Goal: Information Seeking & Learning: Learn about a topic

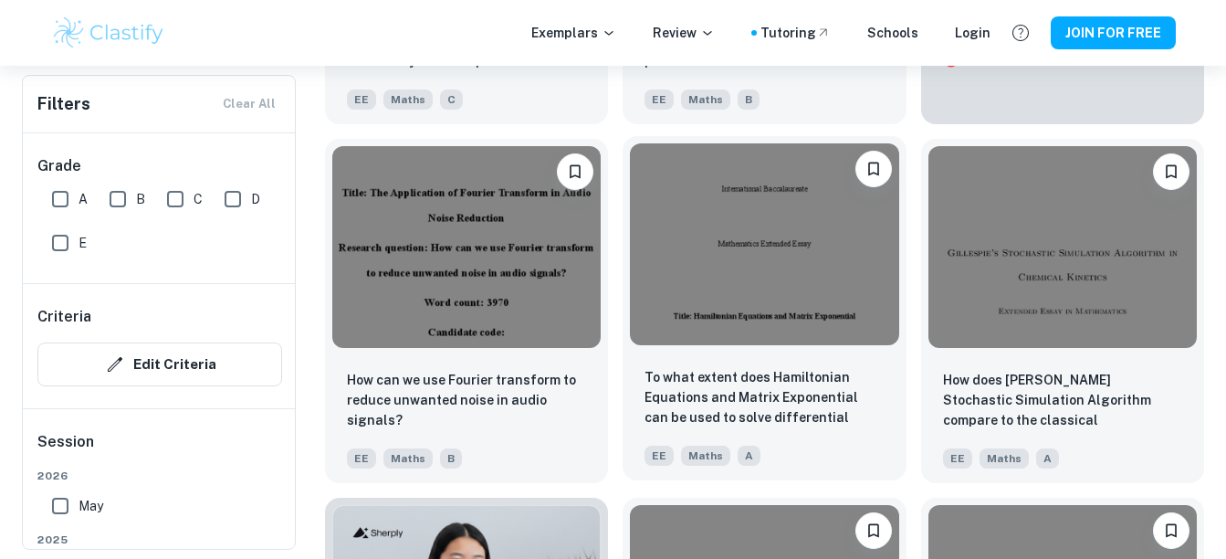
scroll to position [6547, 0]
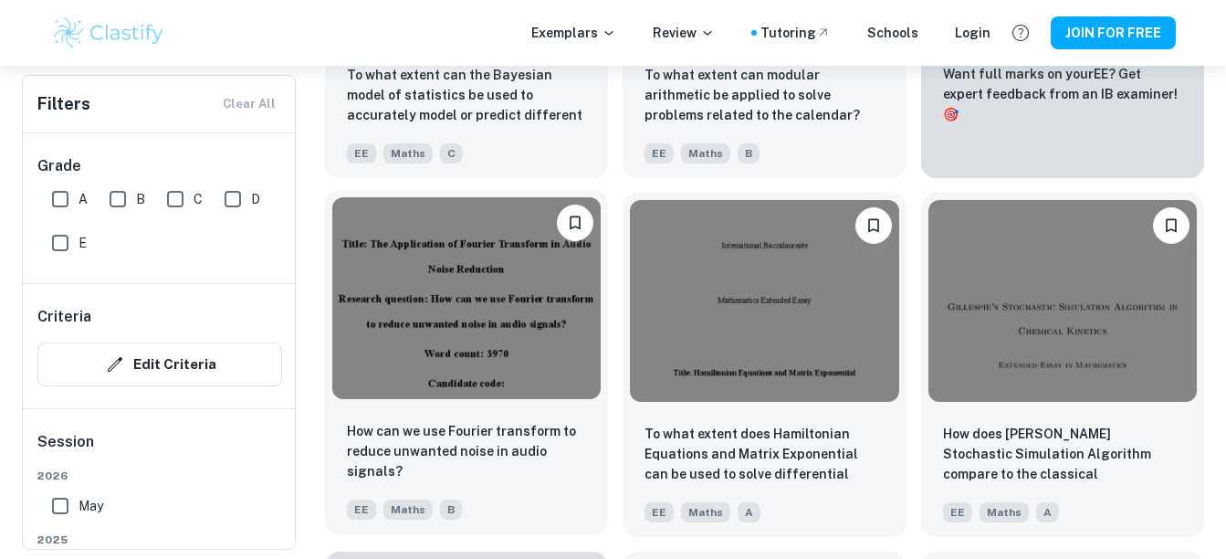
click at [492, 319] on img at bounding box center [466, 298] width 268 height 202
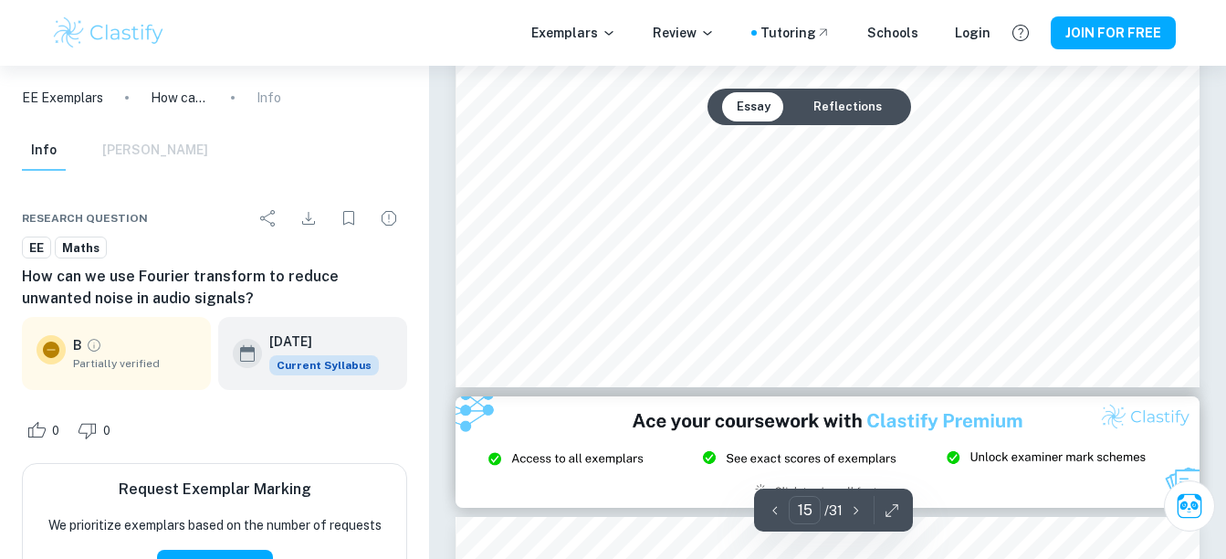
scroll to position [13964, 0]
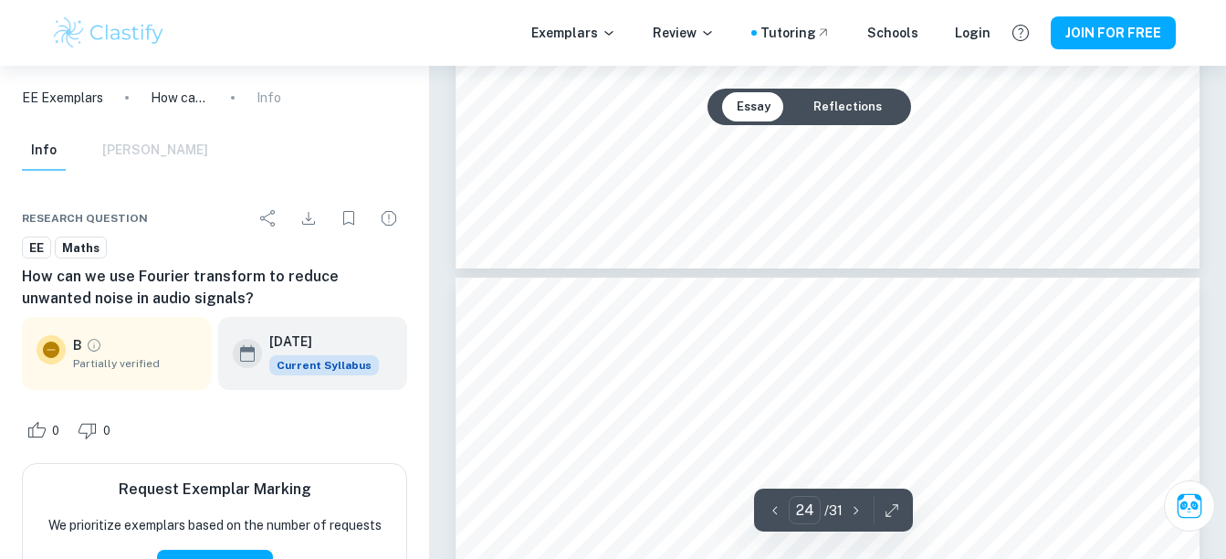
type input "25"
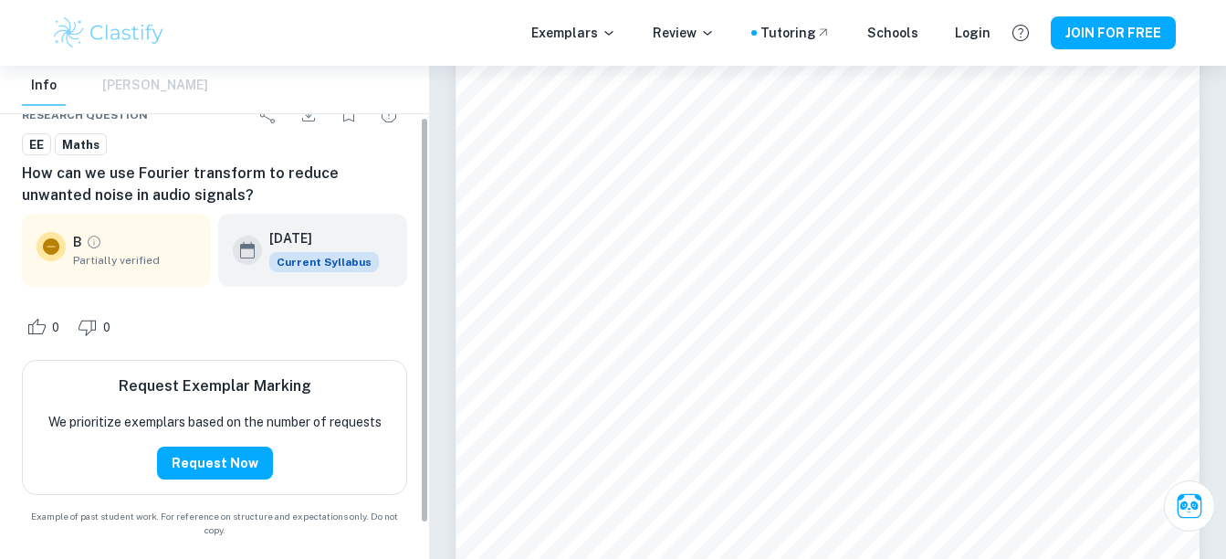
scroll to position [0, 0]
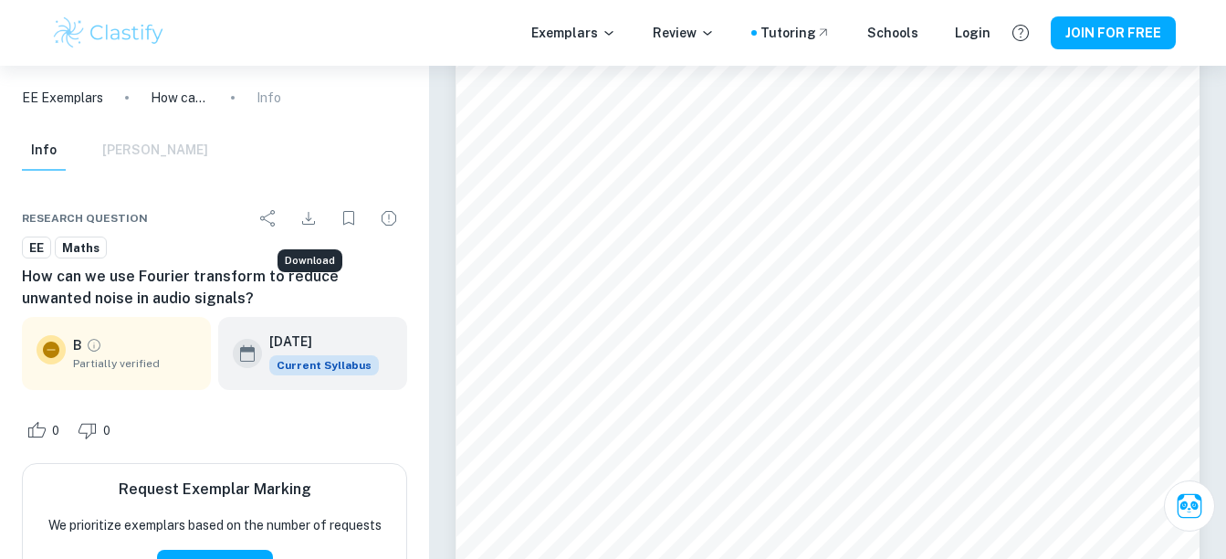
click at [301, 223] on icon "Download" at bounding box center [309, 218] width 22 height 22
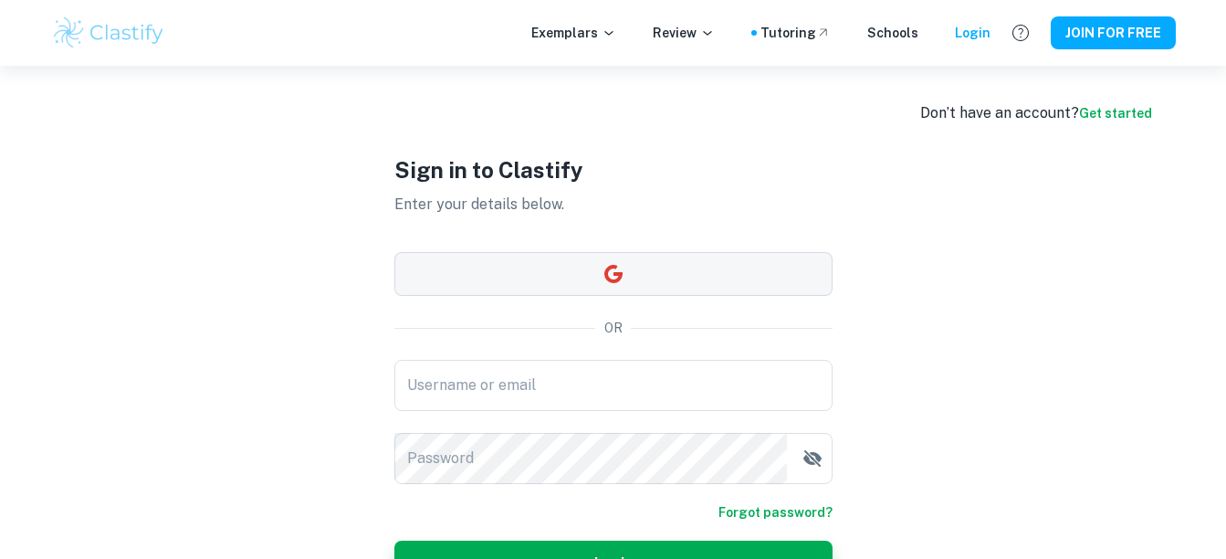
click at [491, 287] on button "button" at bounding box center [613, 274] width 438 height 44
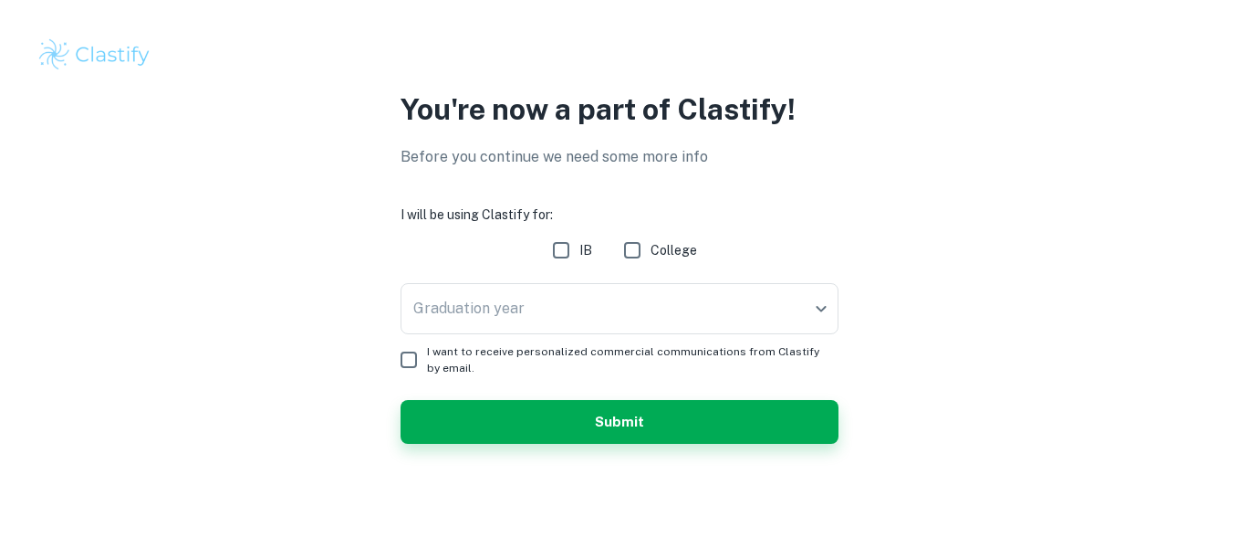
click at [582, 255] on span "IB" at bounding box center [586, 250] width 13 height 20
click at [580, 255] on input "IB" at bounding box center [561, 250] width 37 height 37
checkbox input "true"
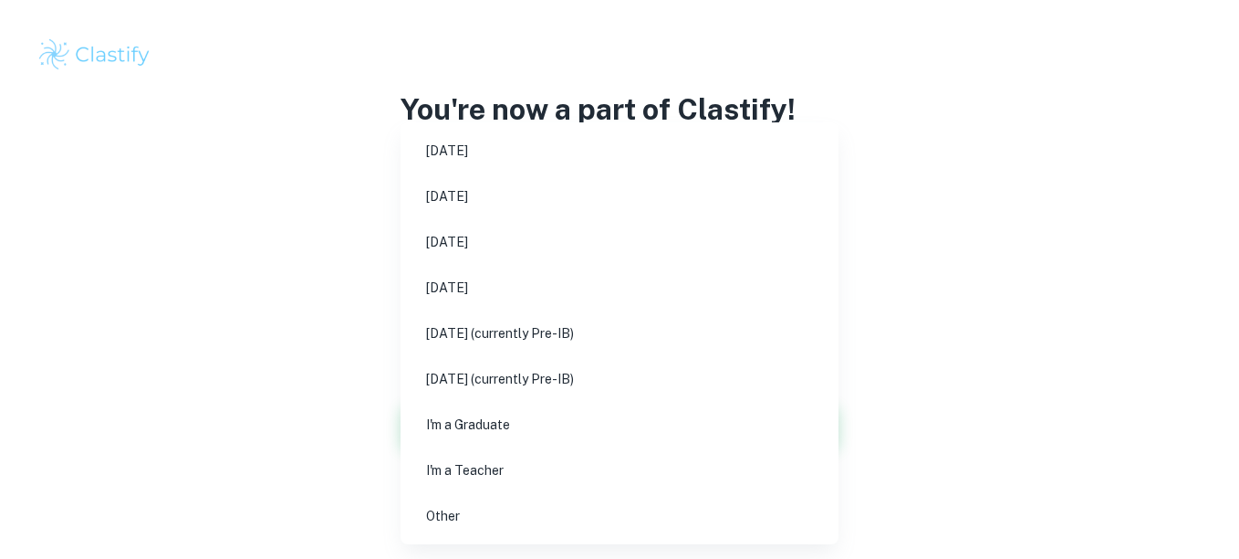
click at [550, 297] on body "We value your privacy We use cookies to enhance your browsing experience, serve…" at bounding box center [619, 279] width 1239 height 559
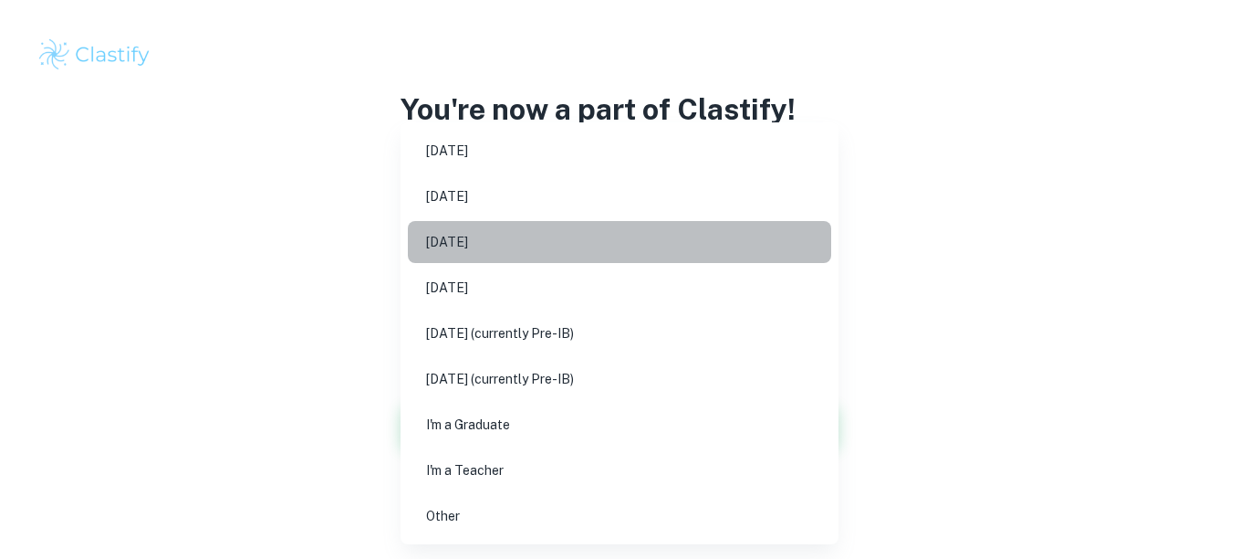
click at [482, 240] on li "May 2026" at bounding box center [619, 242] width 423 height 42
type input "M26"
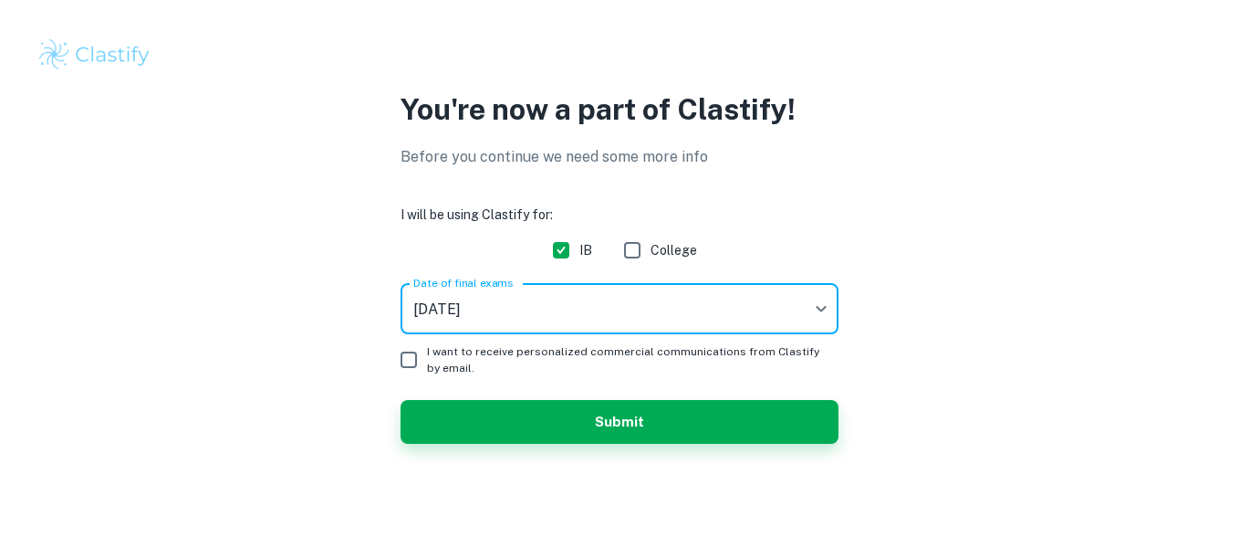
click at [404, 349] on input "I want to receive personalized commercial communications from Clastify by email." at bounding box center [409, 359] width 37 height 37
checkbox input "true"
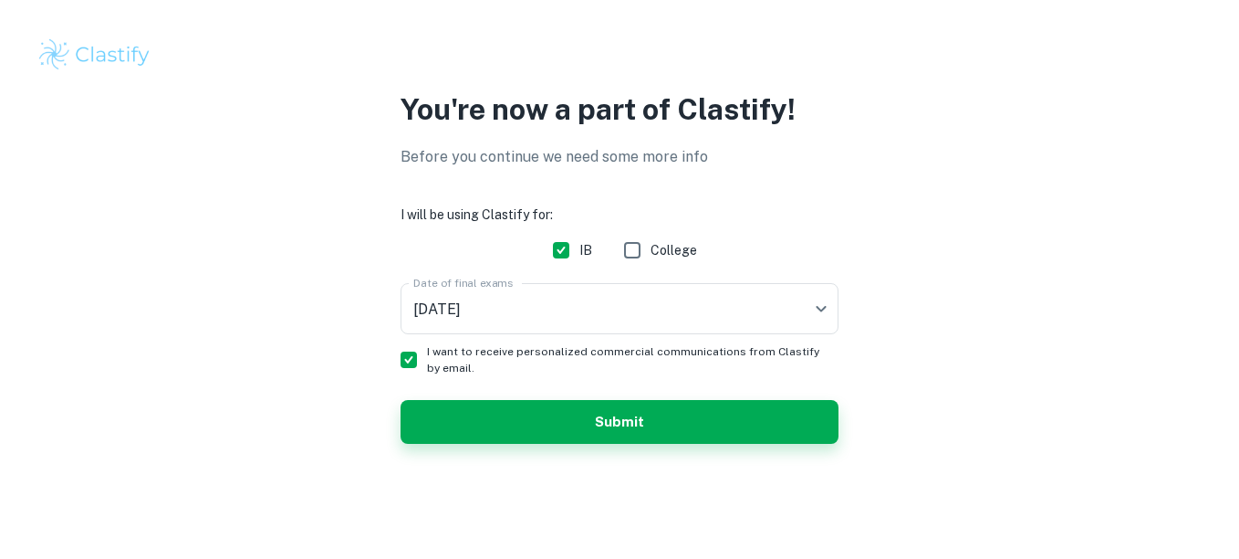
click at [439, 396] on form "I will be using Clastify for: IB College Date of final exams May 2026 M26 Date …" at bounding box center [620, 323] width 438 height 239
click at [451, 414] on button "Submit" at bounding box center [620, 422] width 438 height 44
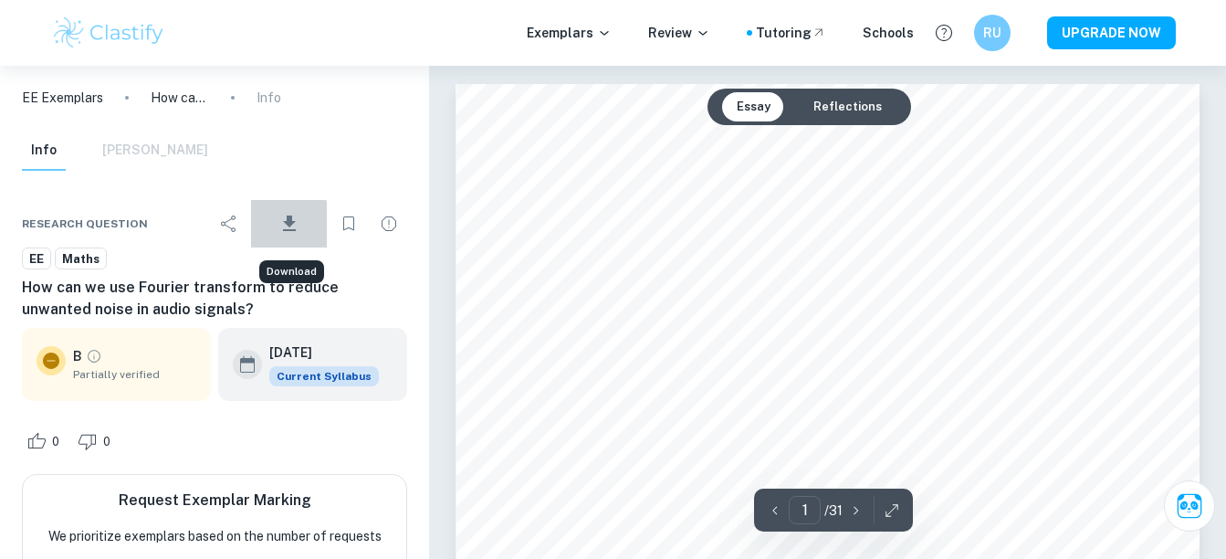
click at [290, 225] on icon "Download" at bounding box center [289, 223] width 13 height 16
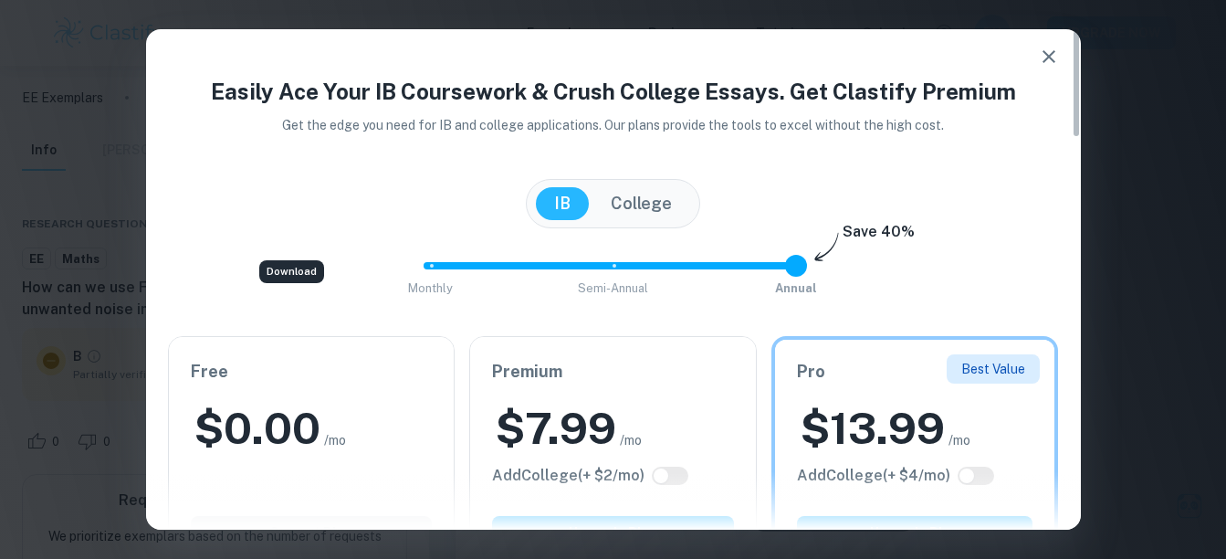
click at [352, 411] on div "$ 0.00 /mo" at bounding box center [312, 428] width 242 height 58
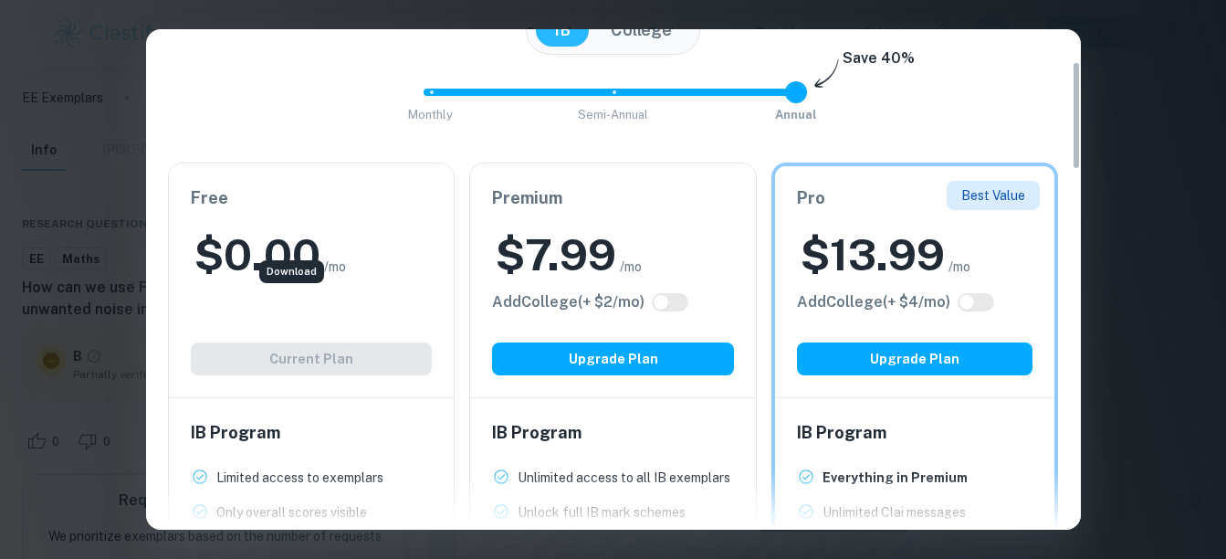
scroll to position [194, 0]
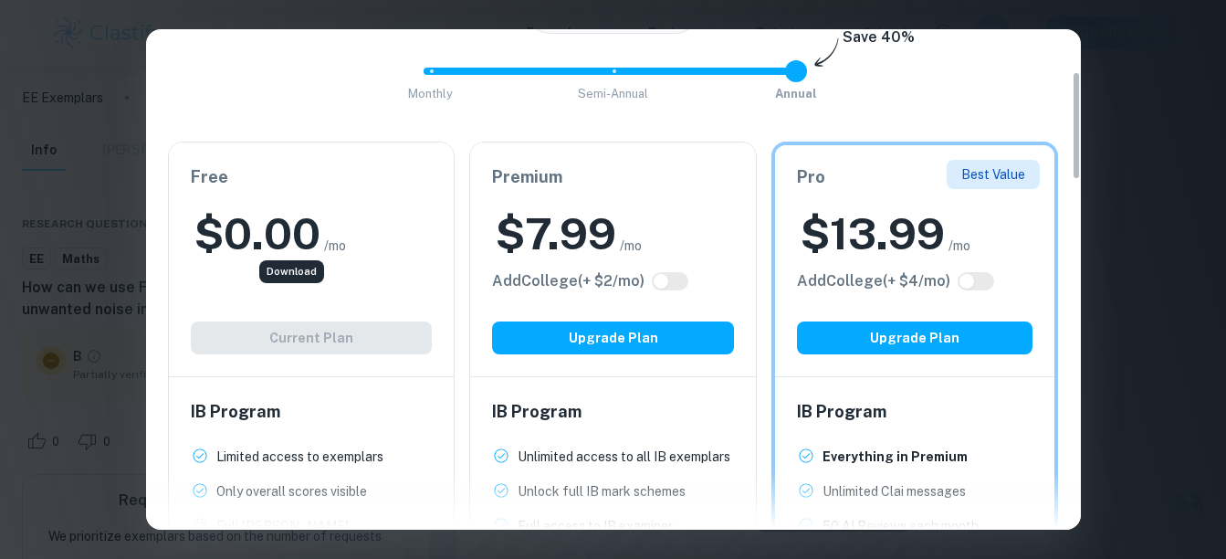
click at [380, 296] on div "Free $ 0.00 /mo Add College (+ $ 2 /mo) Current Plan" at bounding box center [312, 259] width 286 height 234
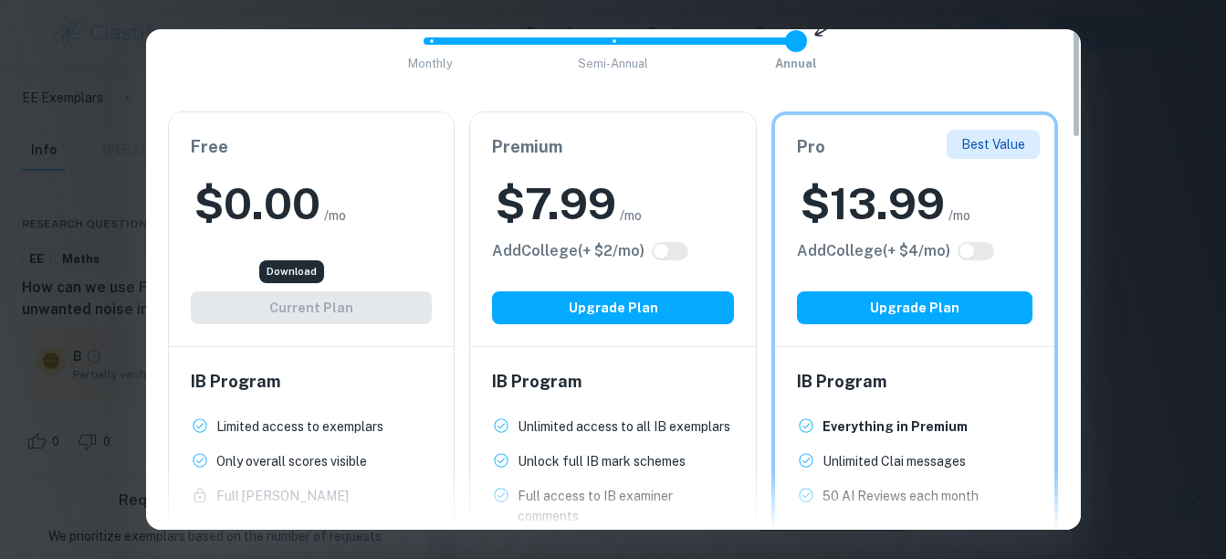
scroll to position [0, 0]
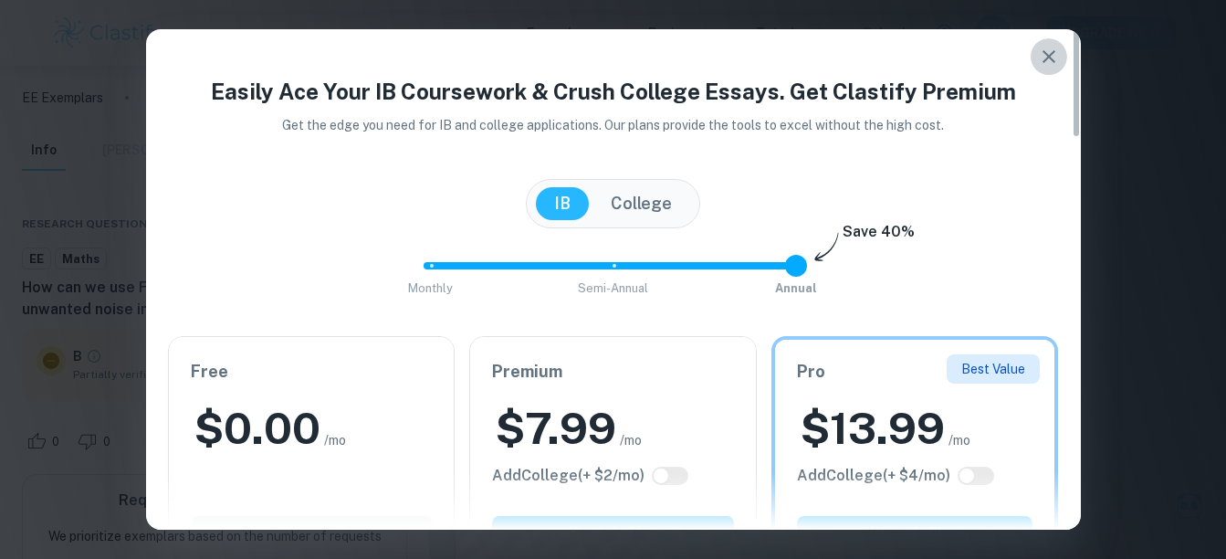
click at [1047, 65] on icon "button" at bounding box center [1049, 57] width 22 height 22
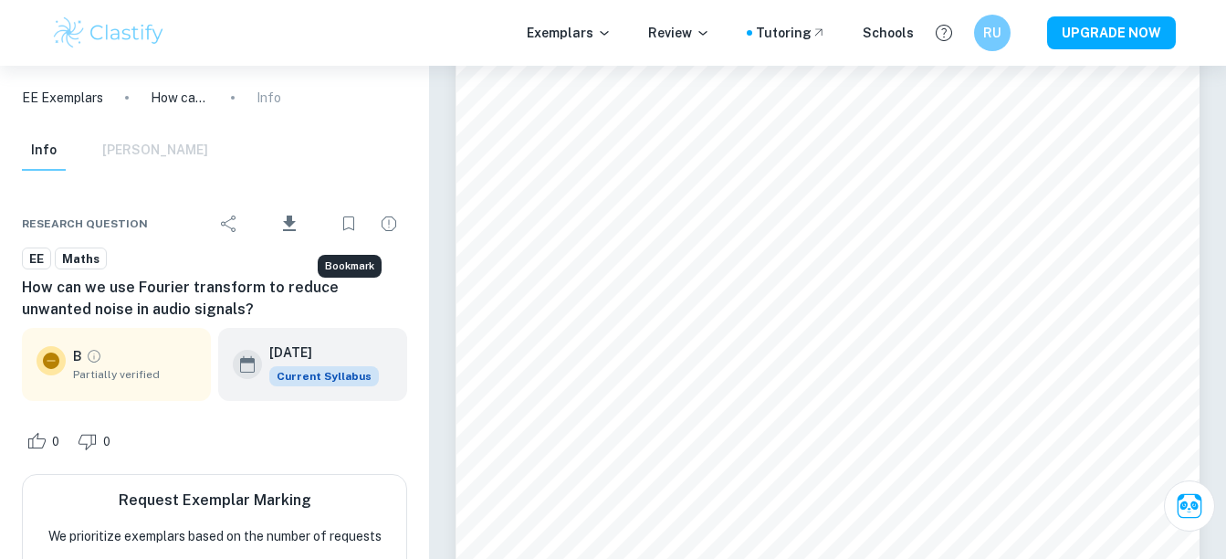
click at [340, 229] on icon "Bookmark" at bounding box center [349, 224] width 22 height 22
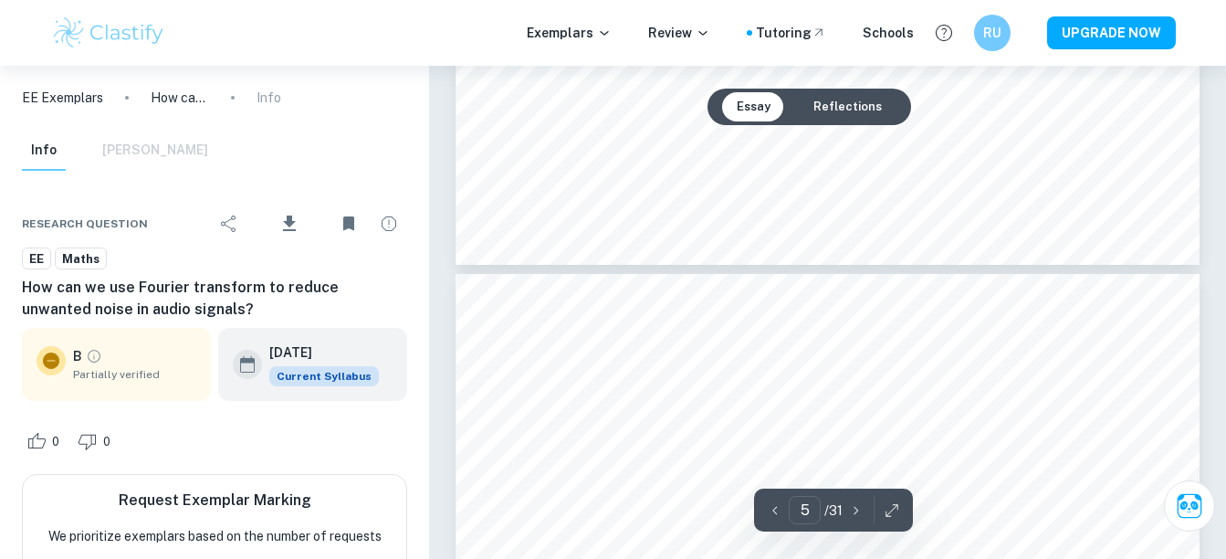
scroll to position [4437, 0]
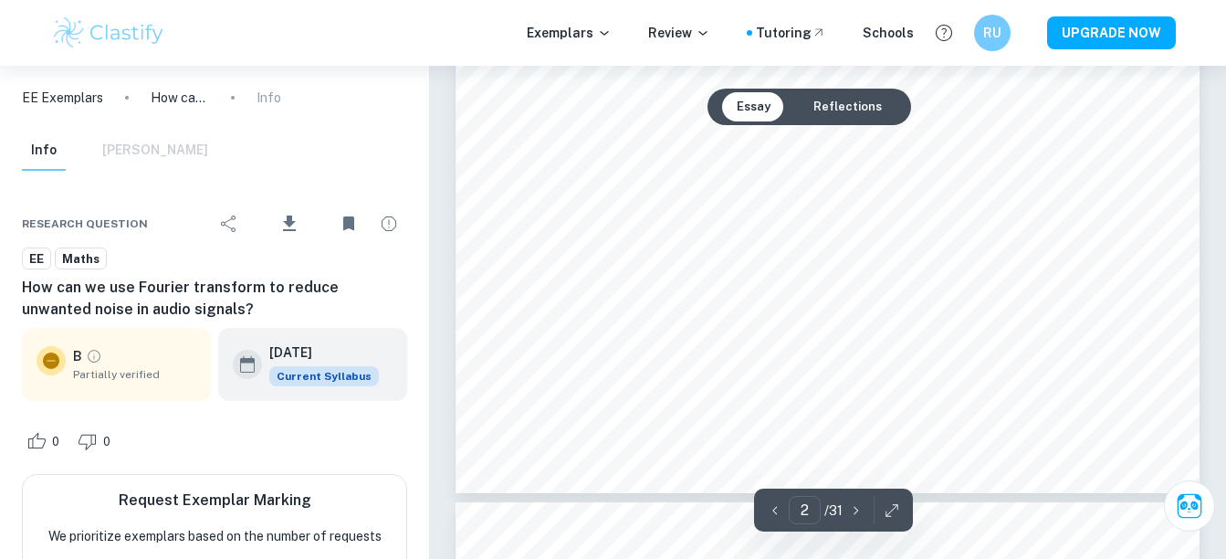
type input "1"
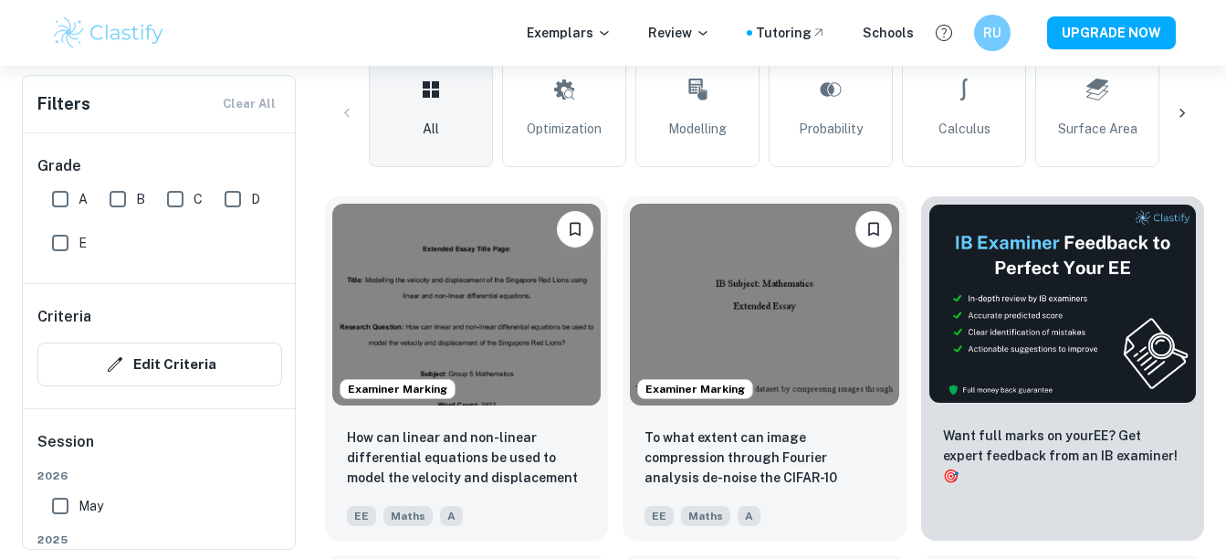
scroll to position [450, 0]
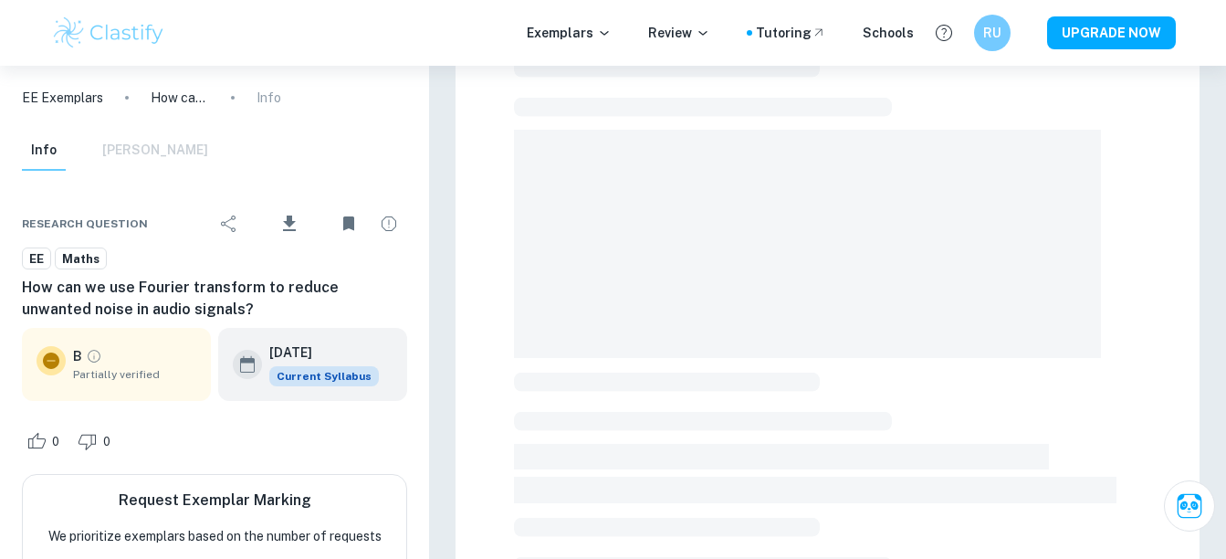
scroll to position [121, 0]
click at [91, 99] on p "EE Exemplars" at bounding box center [62, 98] width 81 height 20
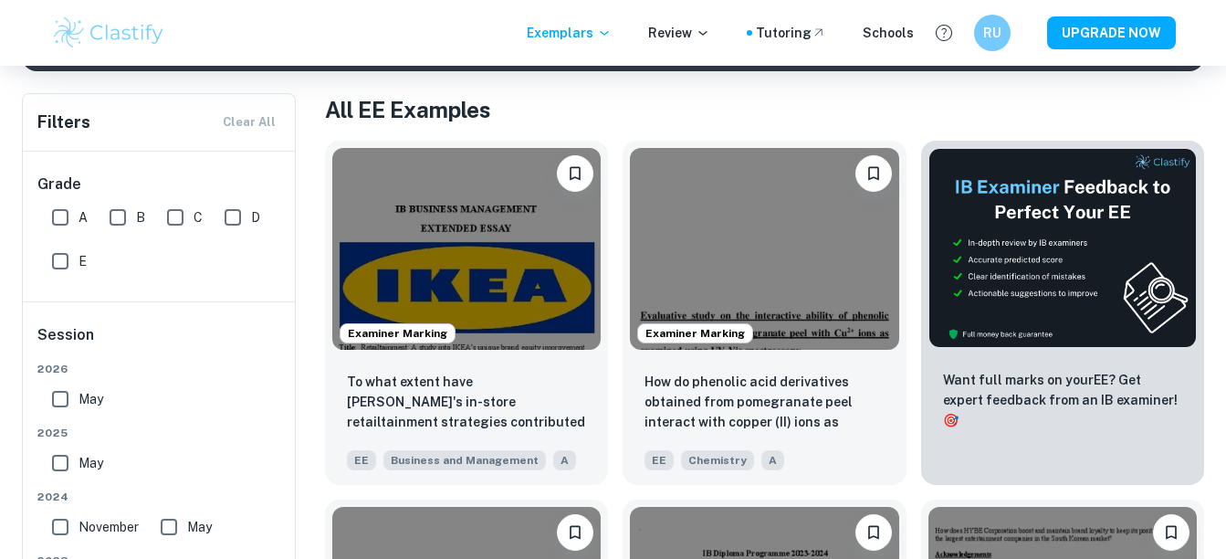
scroll to position [432, 0]
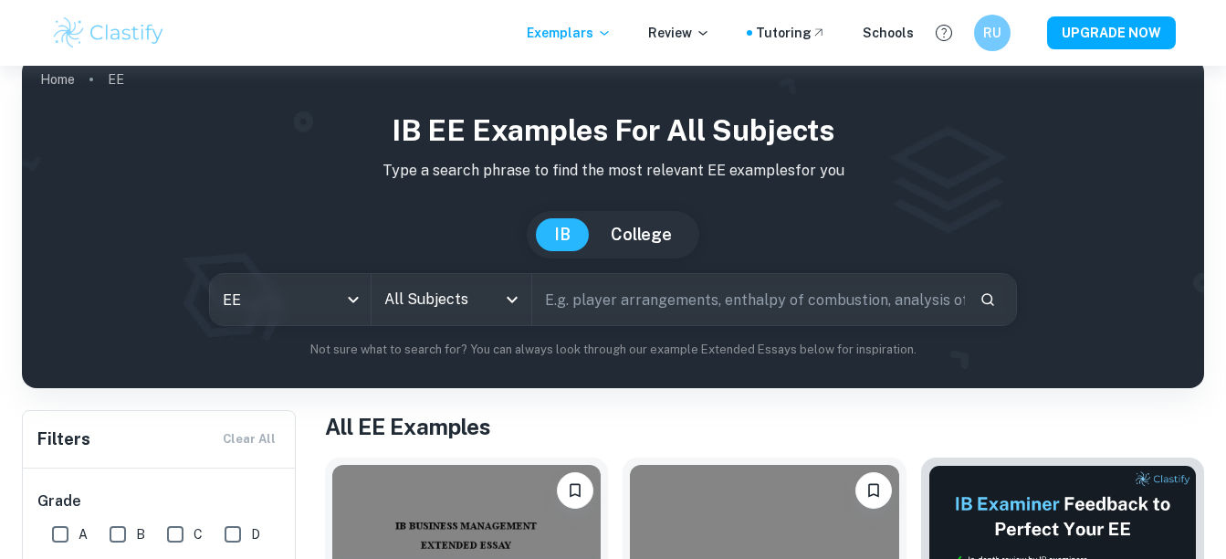
scroll to position [0, 0]
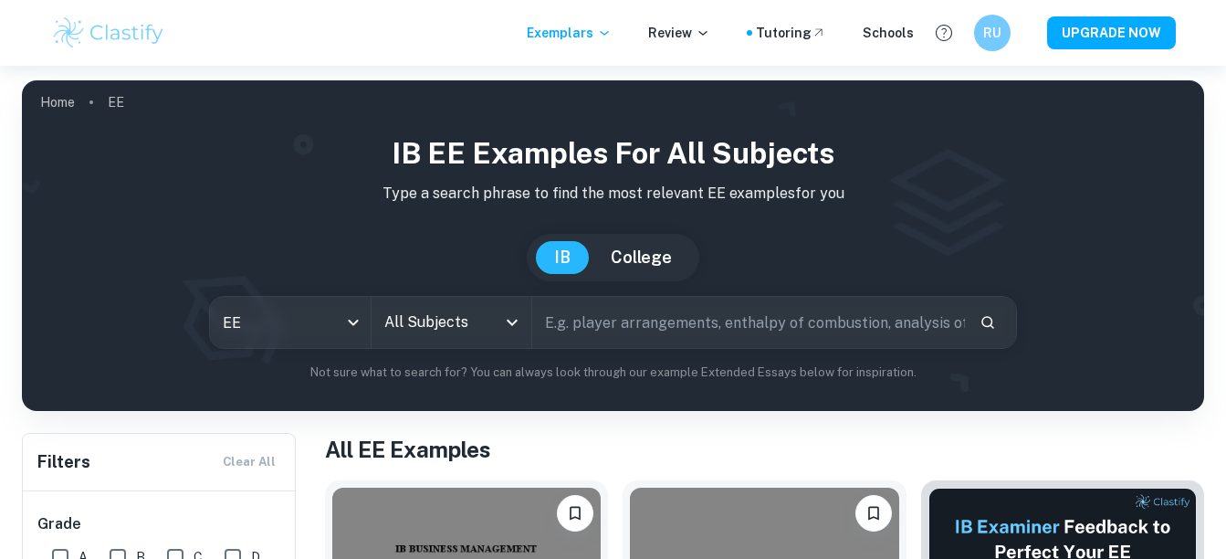
click at [452, 329] on input "All Subjects" at bounding box center [438, 322] width 116 height 35
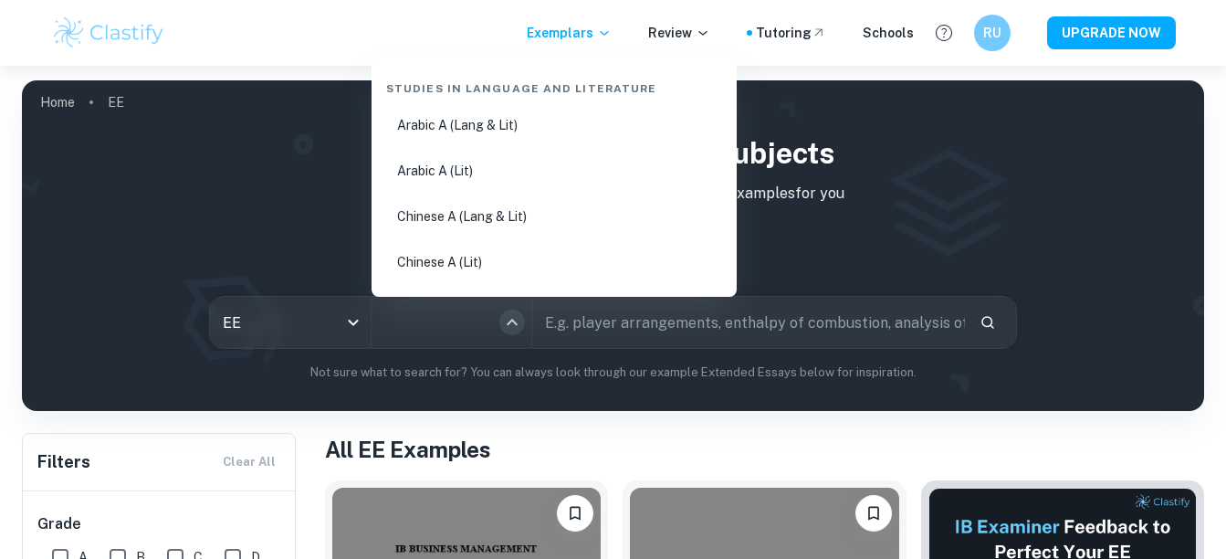
click at [510, 320] on icon "Close" at bounding box center [512, 322] width 11 height 6
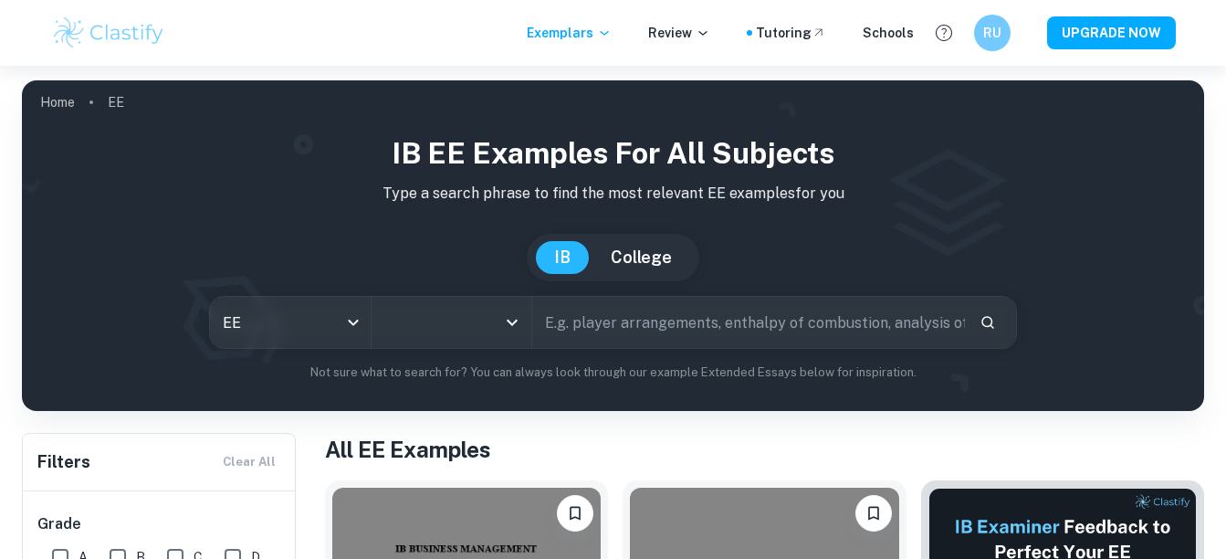
click at [510, 320] on icon "Open" at bounding box center [512, 322] width 22 height 22
click at [238, 287] on div "IB EE examples for all subjects Type a search phrase to find the most relevant …" at bounding box center [613, 256] width 1153 height 250
click at [569, 332] on input "text" at bounding box center [748, 322] width 432 height 51
type input "Fourier"
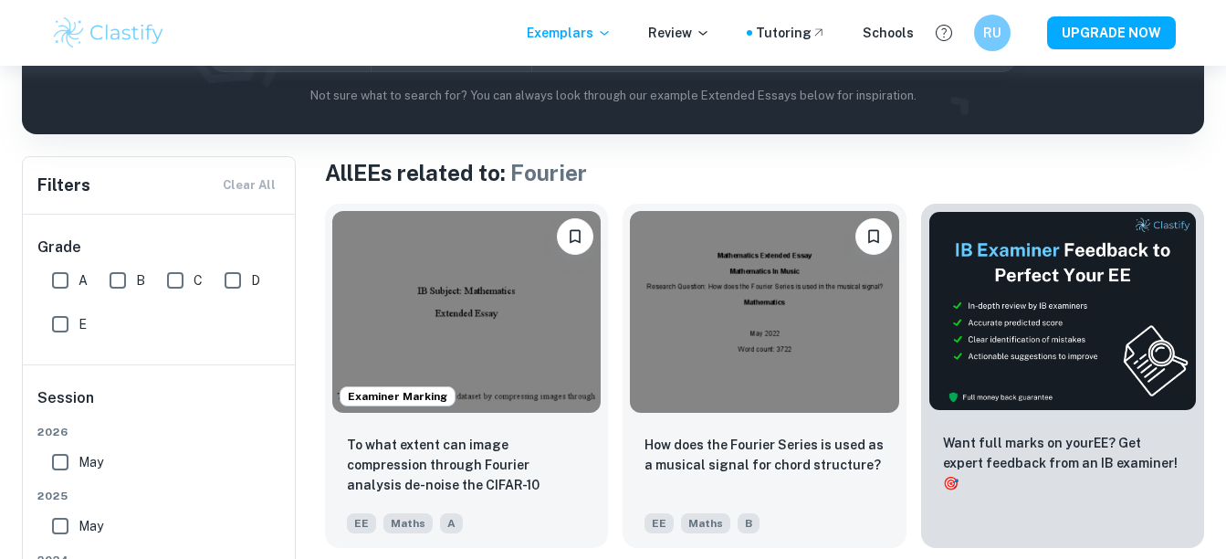
scroll to position [298, 0]
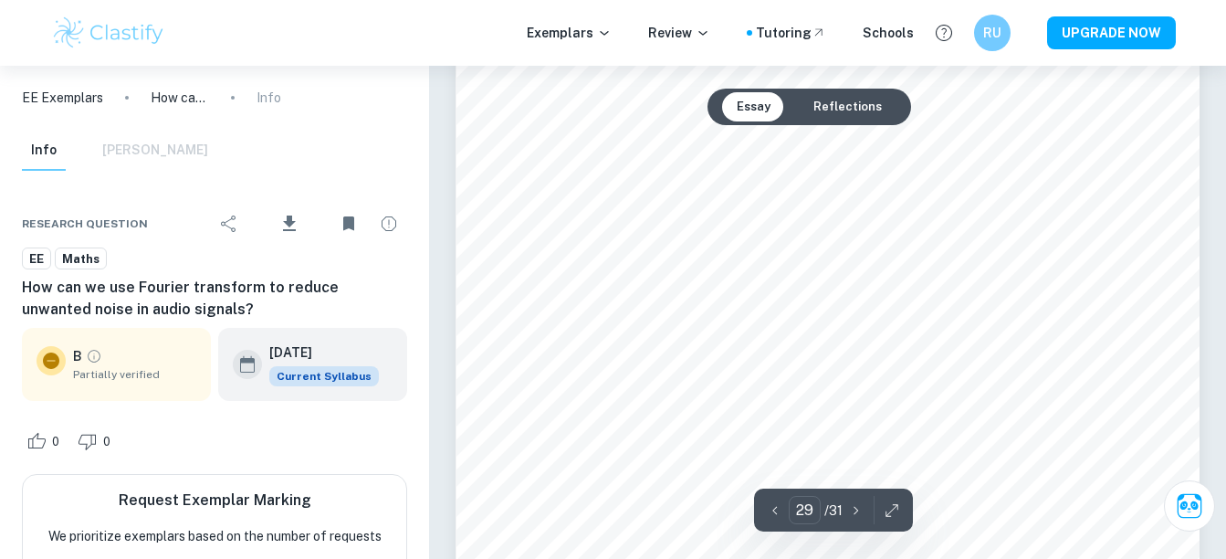
scroll to position [28323, 0]
type input "29"
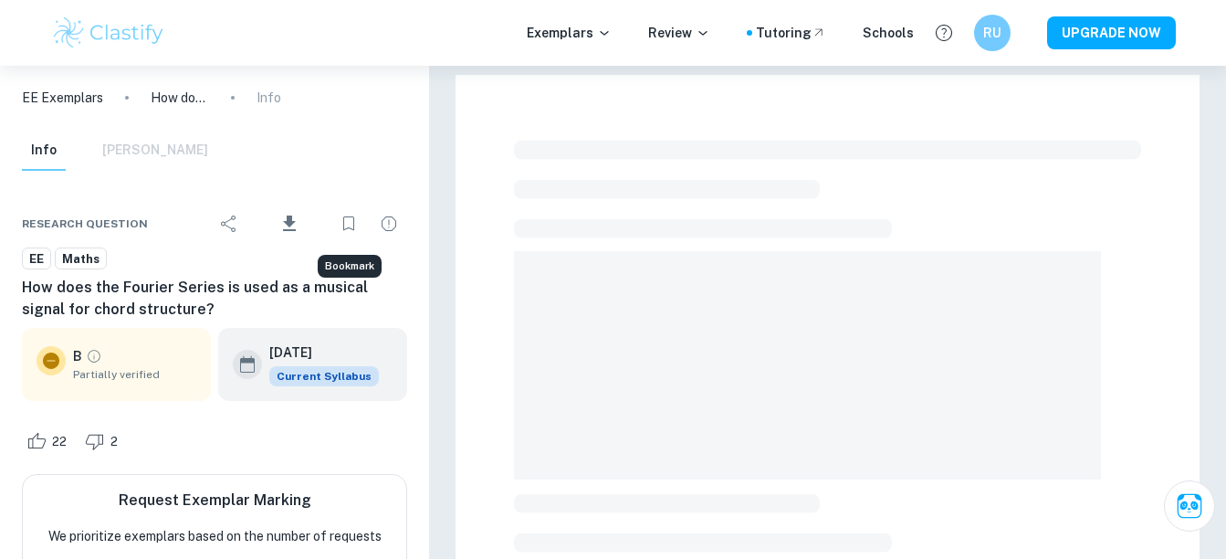
click at [353, 224] on icon "Bookmark" at bounding box center [349, 224] width 22 height 22
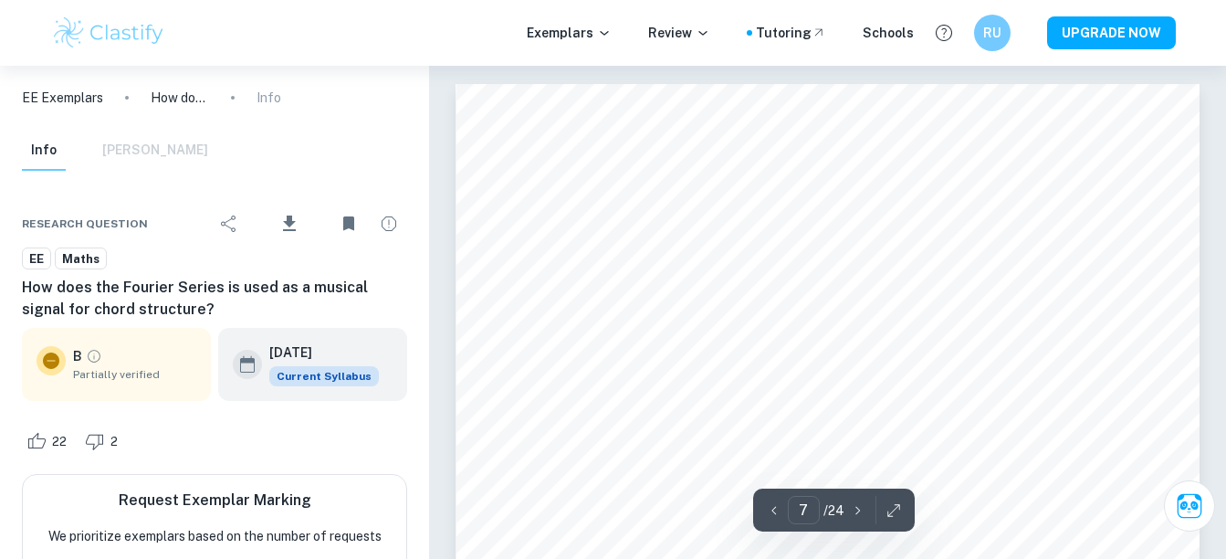
type input "1"
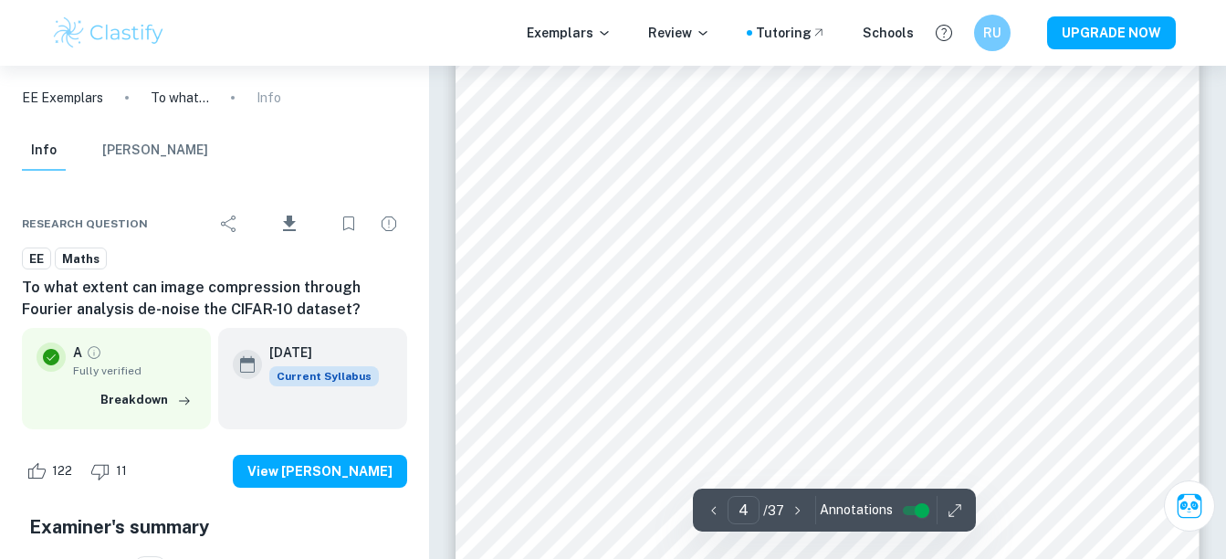
type input "5"
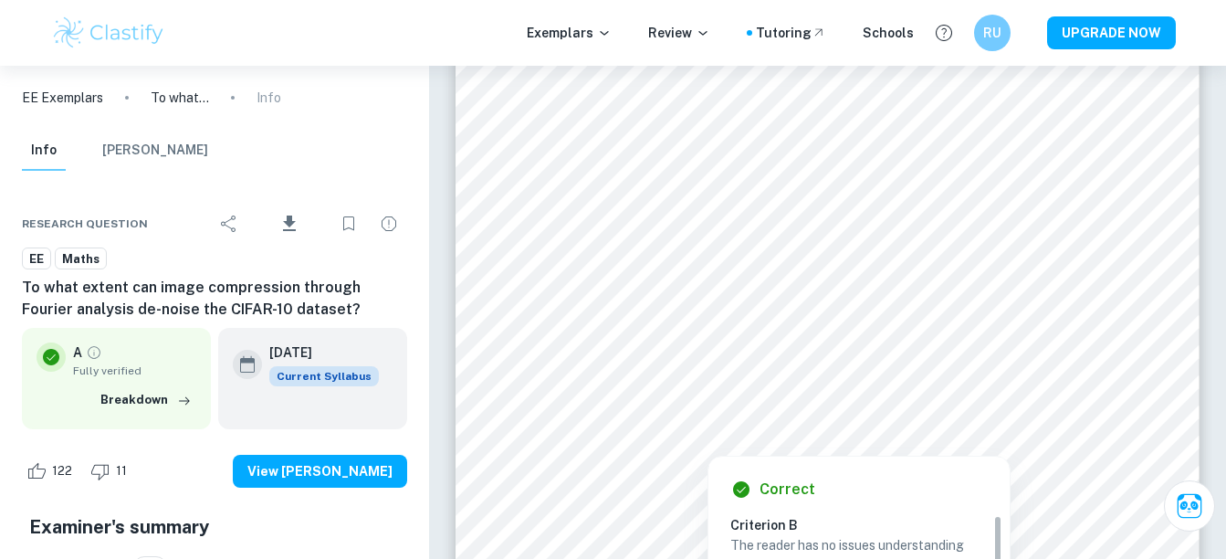
click at [539, 314] on div at bounding box center [826, 260] width 611 height 164
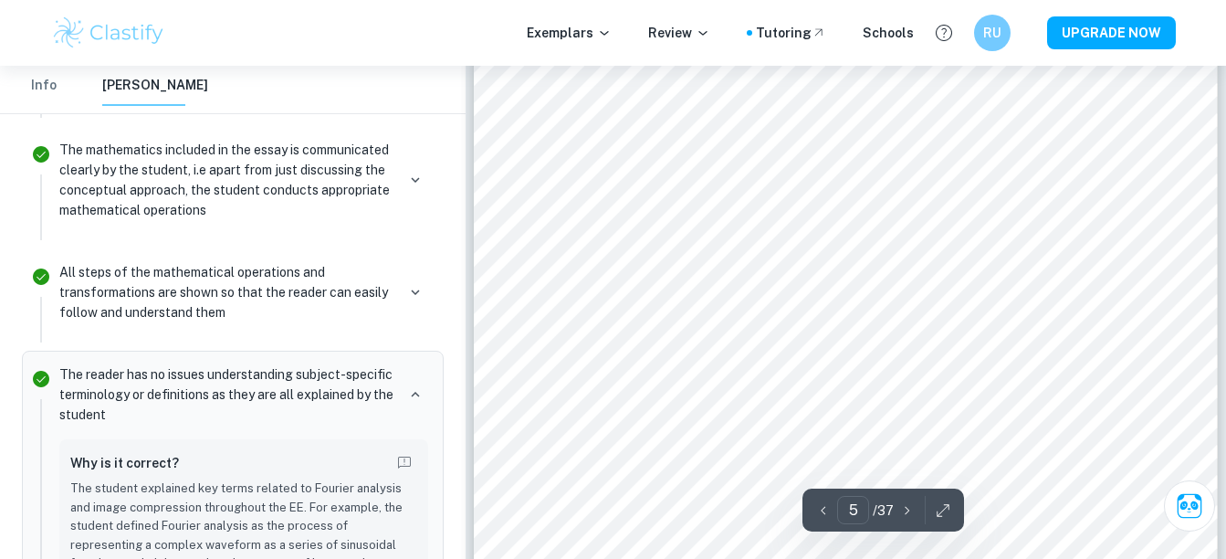
scroll to position [4016, 0]
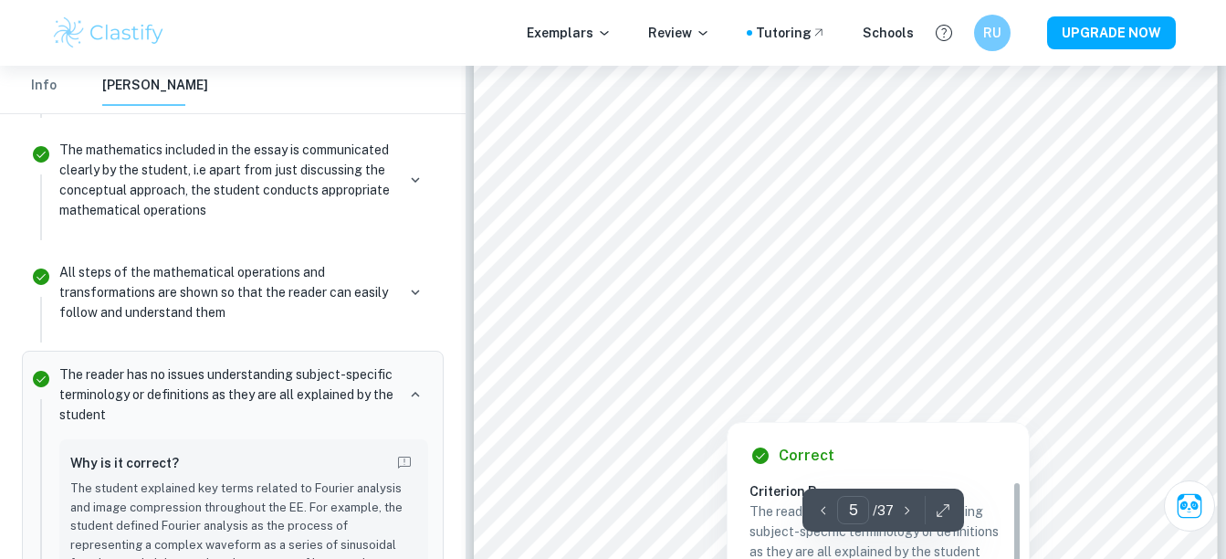
click at [554, 292] on div at bounding box center [844, 226] width 611 height 164
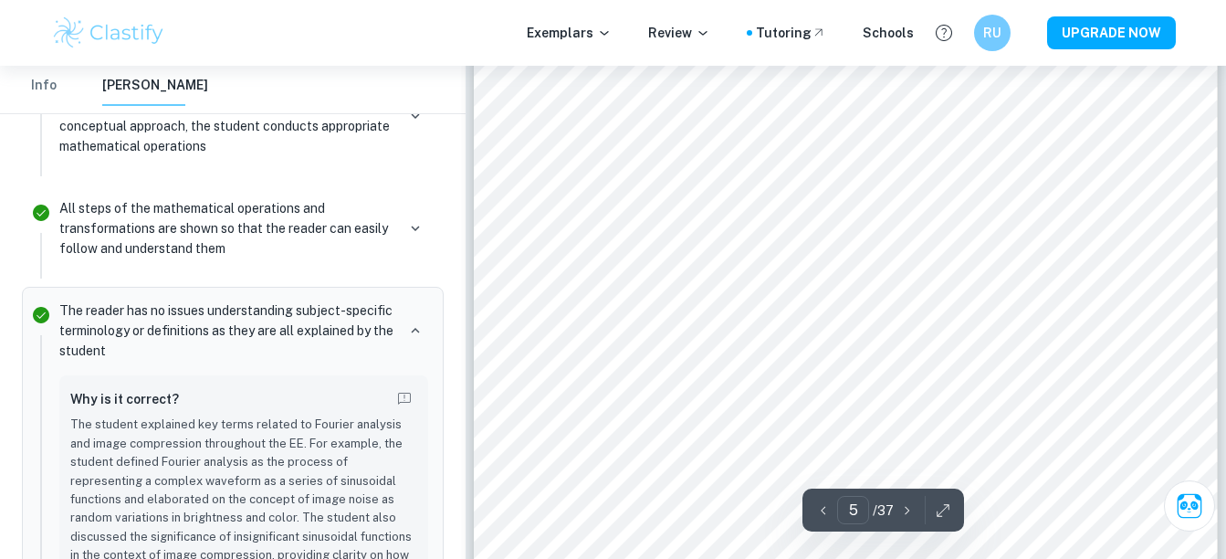
scroll to position [4210, 0]
click at [594, 333] on div at bounding box center [844, 273] width 611 height 164
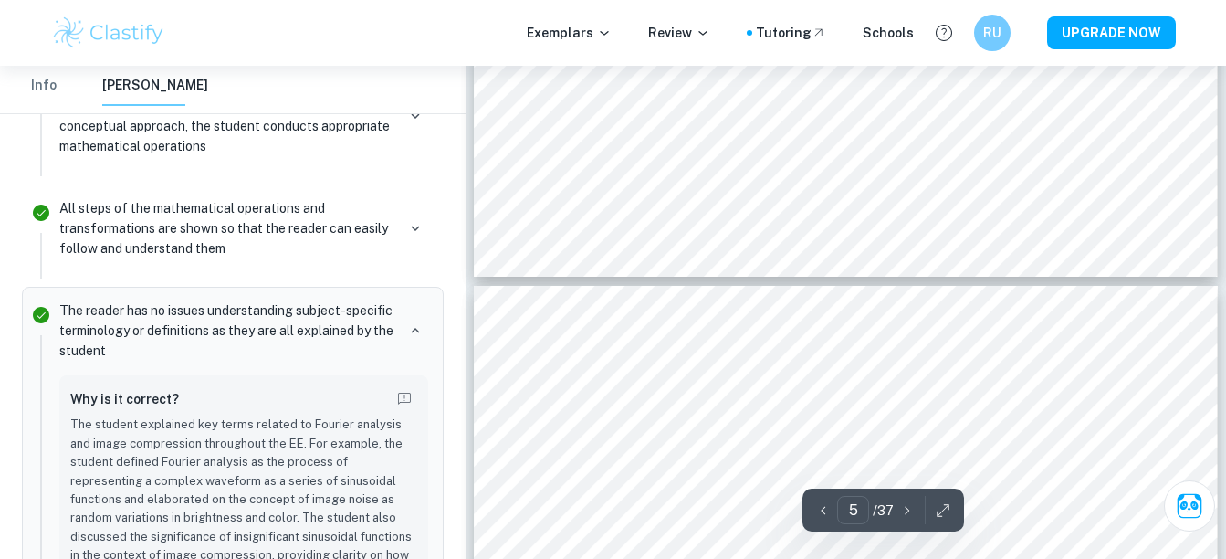
type input "6"
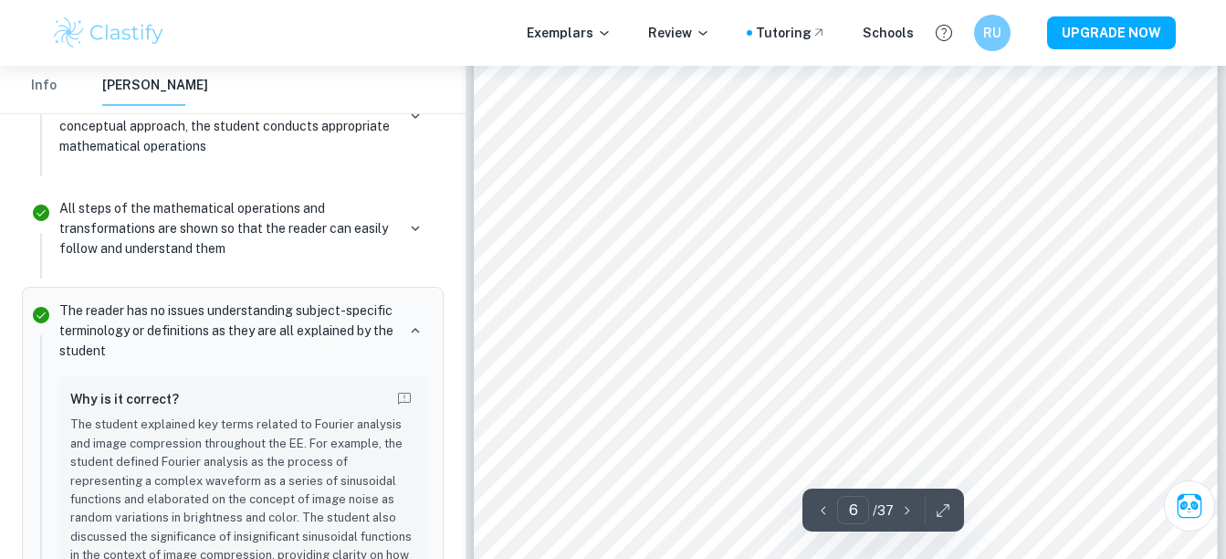
scroll to position [5330, 0]
